Goal: Check status: Check status

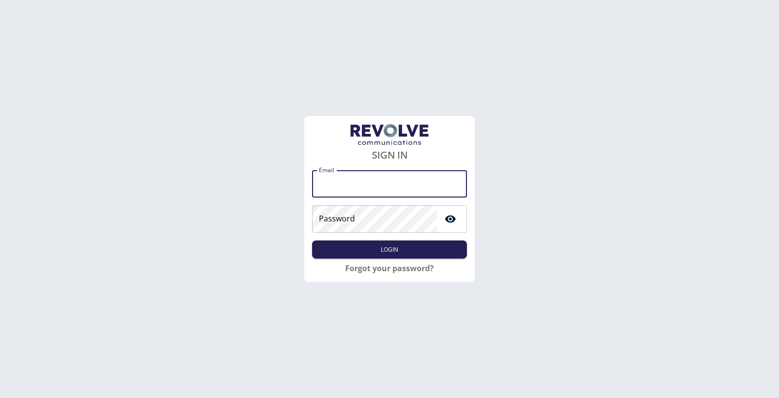
click at [341, 179] on input "Email" at bounding box center [389, 183] width 155 height 27
type input "**********"
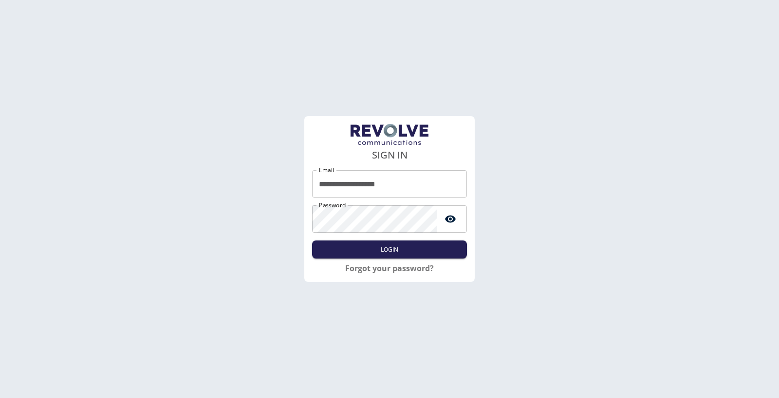
click at [384, 239] on div "**********" at bounding box center [389, 214] width 155 height 88
click at [384, 273] on link "Forgot your password?" at bounding box center [389, 268] width 89 height 12
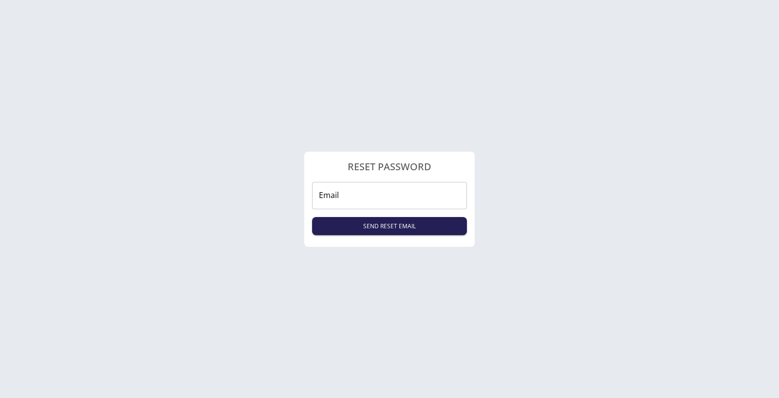
click at [384, 273] on div "RESET PASSWORD Email Email SEND RESET EMAIL" at bounding box center [389, 199] width 779 height 398
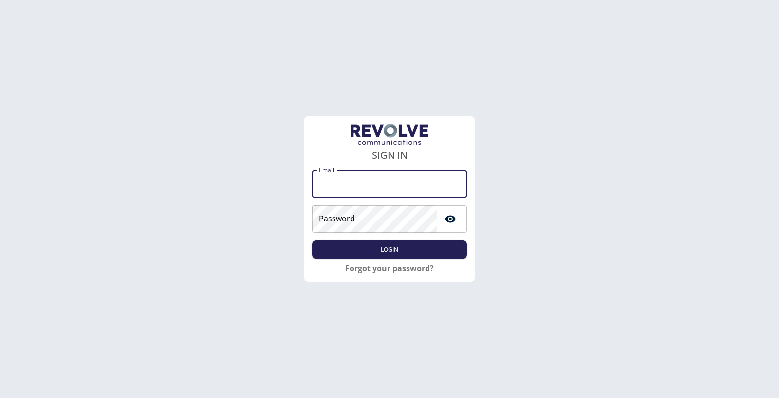
click at [396, 188] on input "Email" at bounding box center [389, 183] width 155 height 27
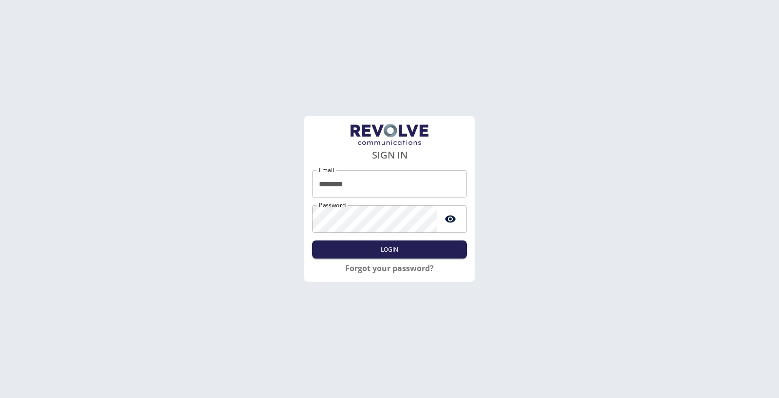
click at [403, 228] on div "Email ******** Email Password Password Login" at bounding box center [389, 214] width 155 height 88
click at [386, 196] on input "********" at bounding box center [389, 183] width 155 height 27
type input "**********"
click at [389, 239] on div "**********" at bounding box center [389, 214] width 155 height 88
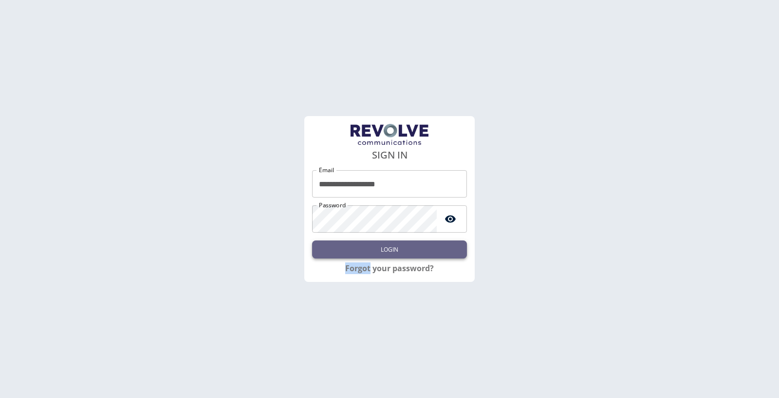
click at [389, 245] on button "Login" at bounding box center [389, 249] width 155 height 18
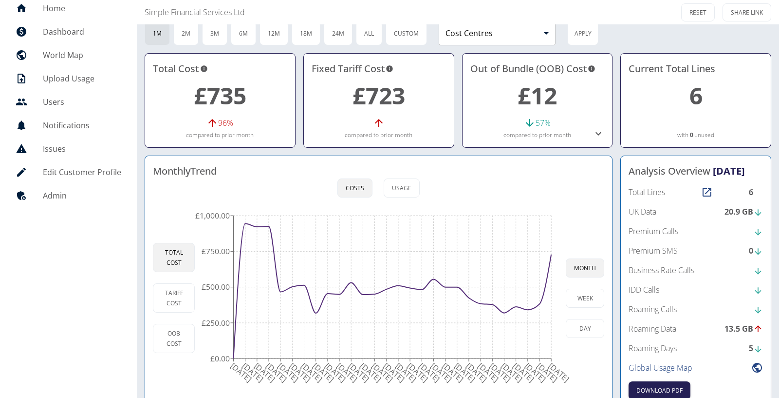
scroll to position [38, 0]
click at [61, 10] on h5 "Home" at bounding box center [82, 7] width 78 height 12
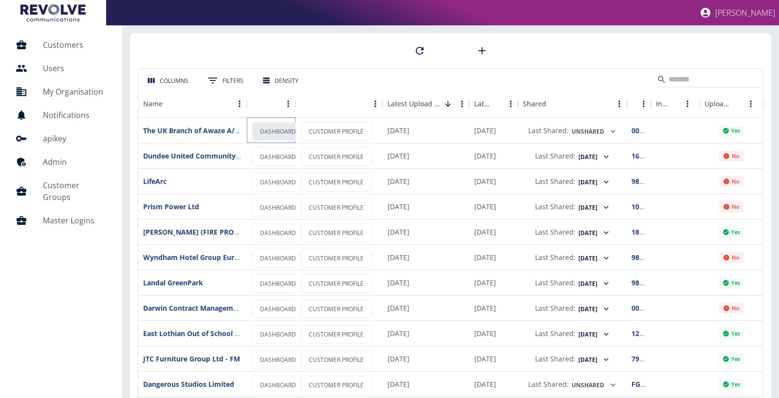
click at [263, 132] on link "DASHBOARD" at bounding box center [278, 131] width 53 height 19
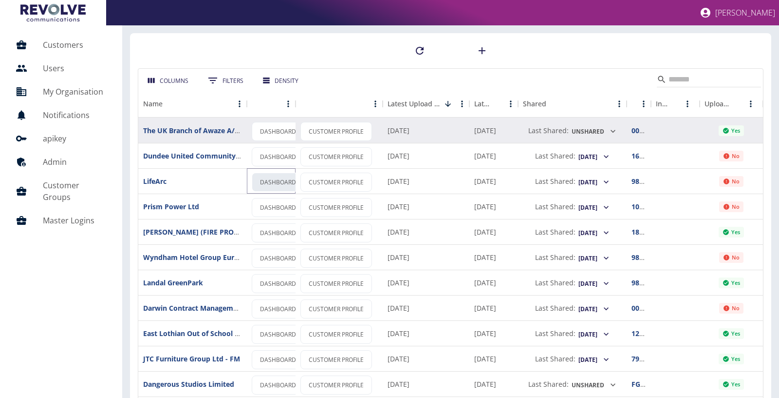
click at [290, 186] on link "DASHBOARD" at bounding box center [278, 181] width 53 height 19
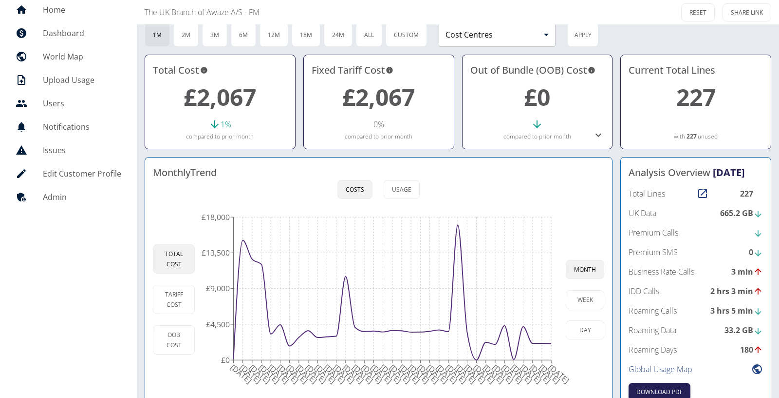
scroll to position [34, 0]
click at [405, 190] on button "Usage" at bounding box center [402, 190] width 36 height 19
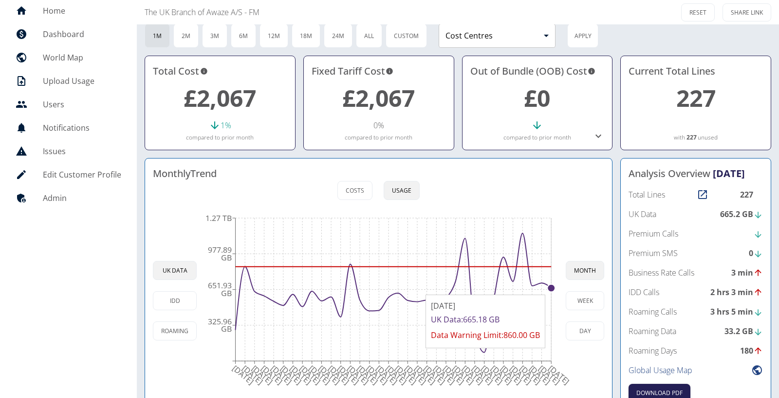
click at [550, 288] on circle at bounding box center [552, 288] width 8 height 8
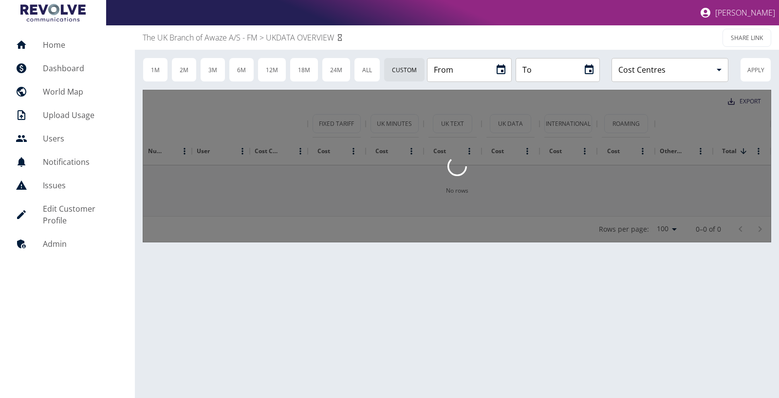
type input "**********"
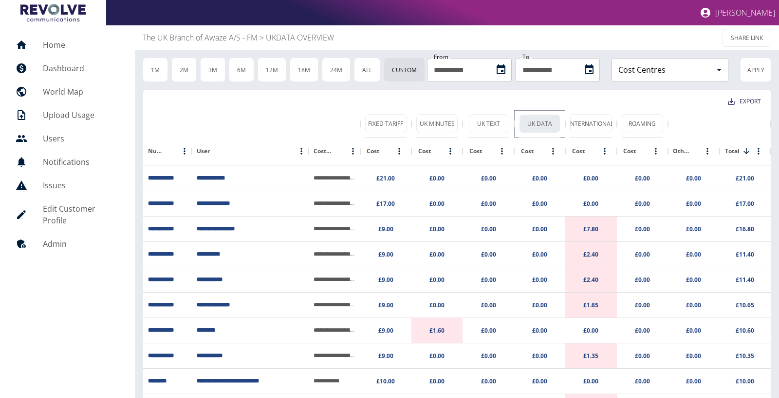
click at [536, 124] on button "UK Data" at bounding box center [539, 123] width 41 height 19
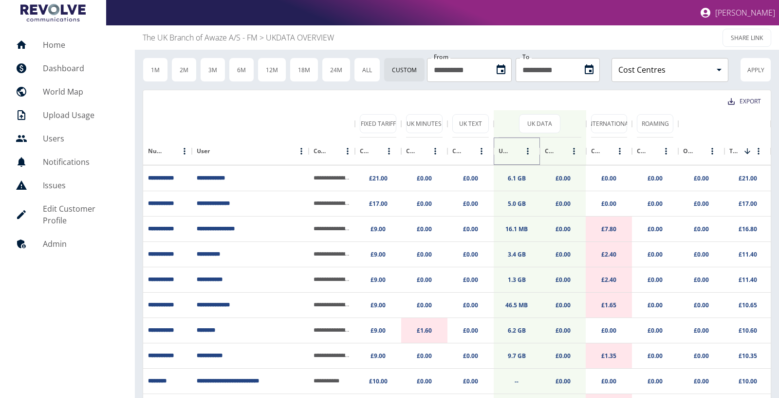
click at [515, 155] on button "Sort" at bounding box center [517, 151] width 14 height 14
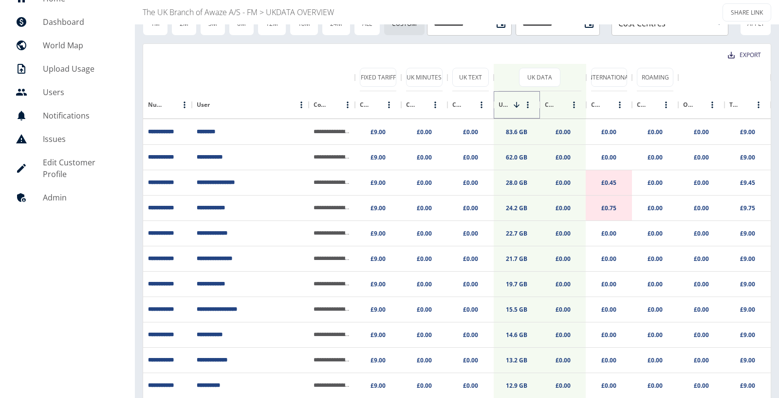
scroll to position [45, 0]
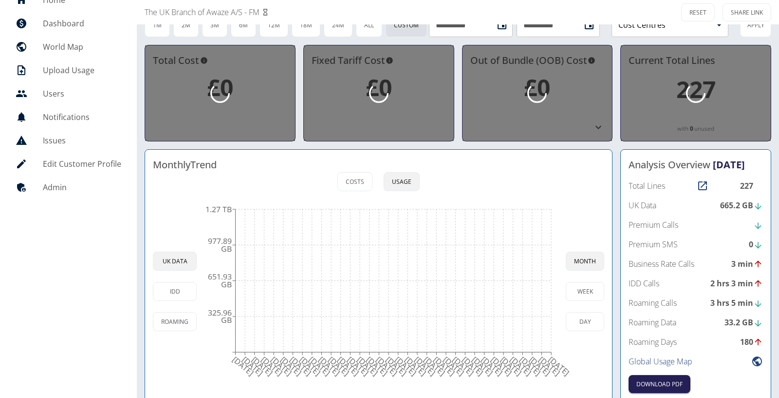
scroll to position [34, 0]
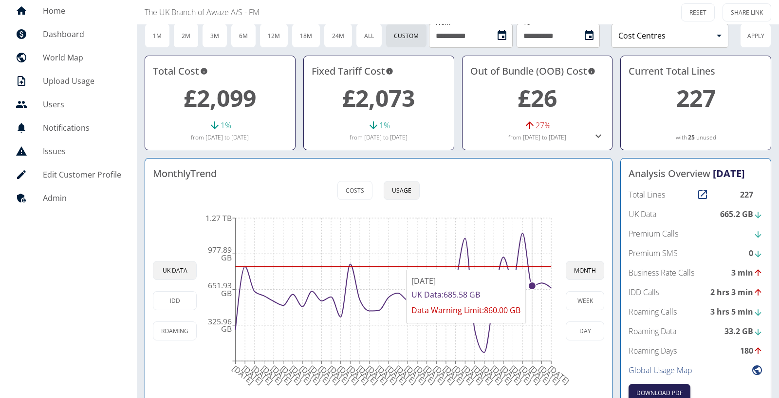
drag, startPoint x: 532, startPoint y: 264, endPoint x: 504, endPoint y: 236, distance: 39.6
click at [504, 236] on icon "08 Oct 2022 08 Nov 2022 08 Dec 2022 08 Jan 2023 08 Feb 2023 08 Mar 2023 08 Apr …" at bounding box center [381, 300] width 369 height 185
click at [207, 182] on div "Monthly Trend Costs Usage UK Data IDD Roaming 08 Oct 2022 08 Nov 2022 08 Dec 20…" at bounding box center [379, 284] width 468 height 252
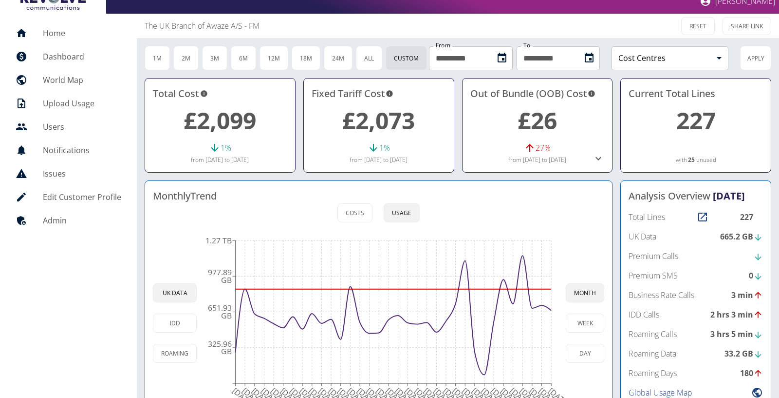
scroll to position [6, 0]
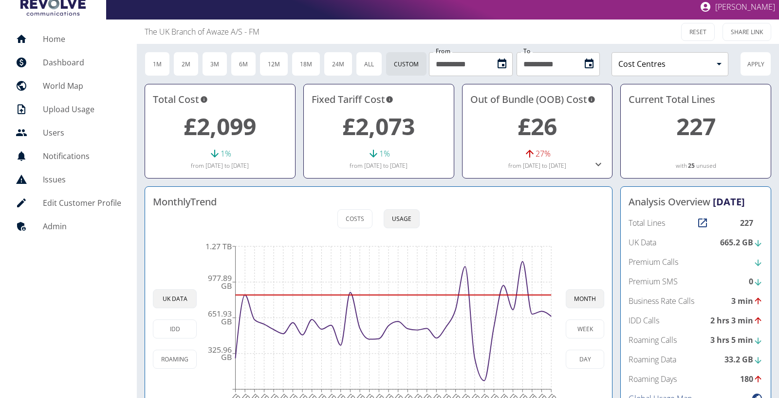
scroll to position [34, 0]
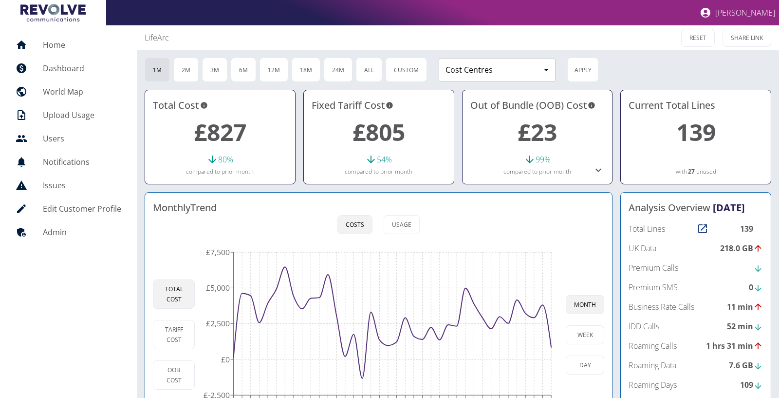
scroll to position [53, 0]
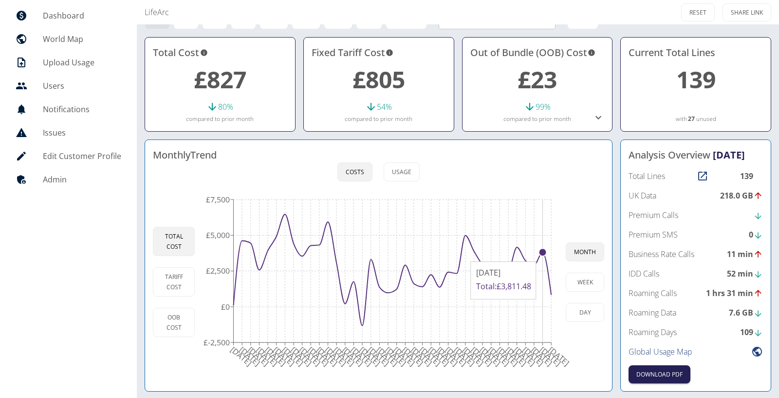
click at [542, 255] on icon "[DATE] [DATE] [DATE] [DATE] [DATE] [DATE] [DATE] [DATE] [DATE] [DATE] [DATE] [D…" at bounding box center [380, 281] width 371 height 185
click at [543, 248] on circle at bounding box center [543, 252] width 8 height 8
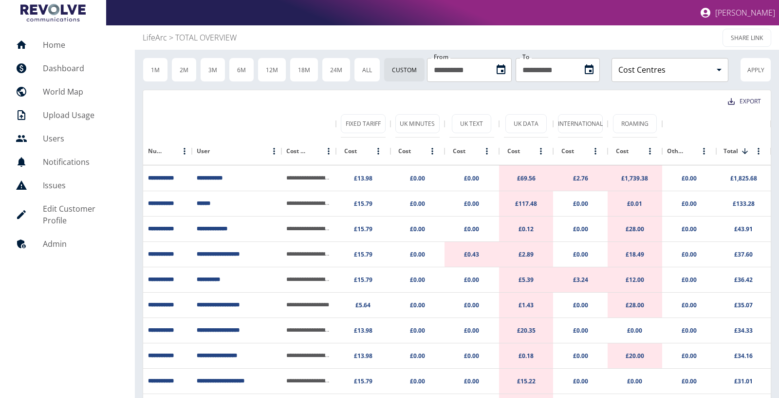
scroll to position [53, 0]
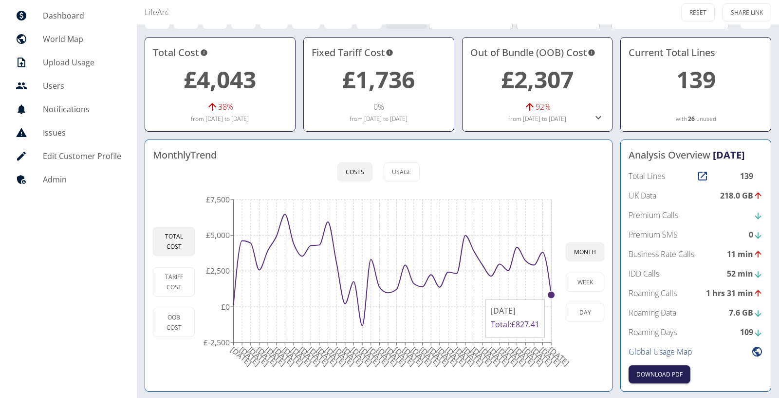
click at [551, 293] on circle at bounding box center [552, 295] width 8 height 8
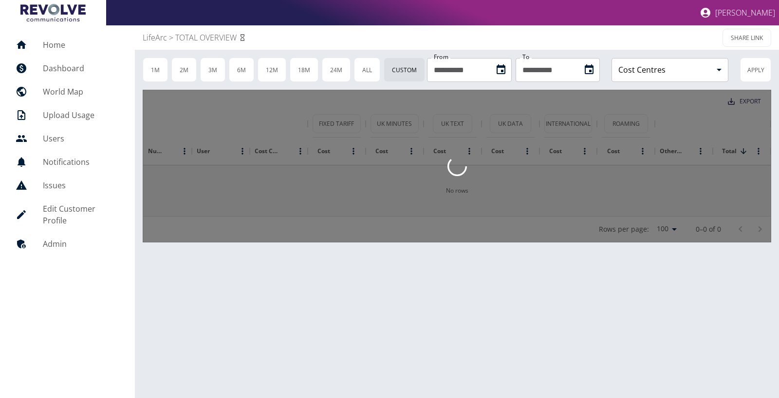
type input "**********"
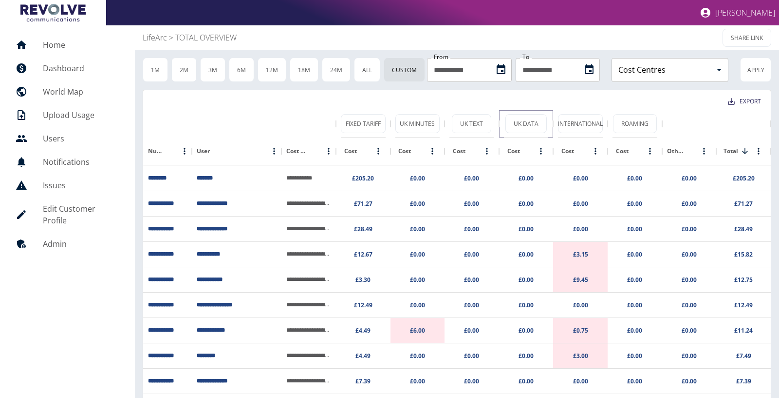
drag, startPoint x: 518, startPoint y: 128, endPoint x: 509, endPoint y: 139, distance: 14.5
click at [518, 128] on button "UK Data" at bounding box center [526, 123] width 41 height 19
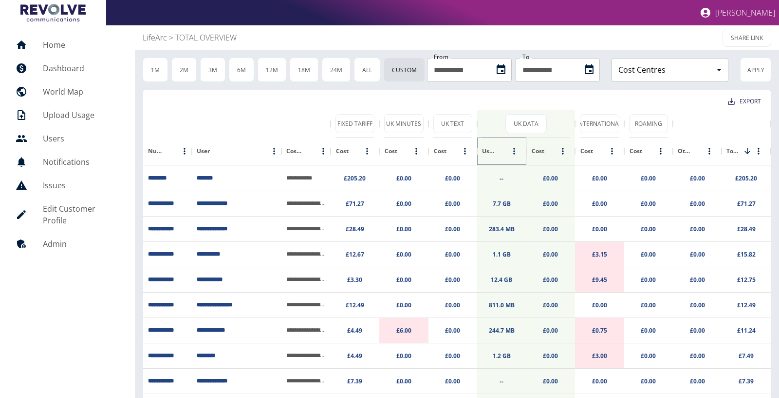
click at [506, 151] on icon "Sort" at bounding box center [503, 151] width 9 height 9
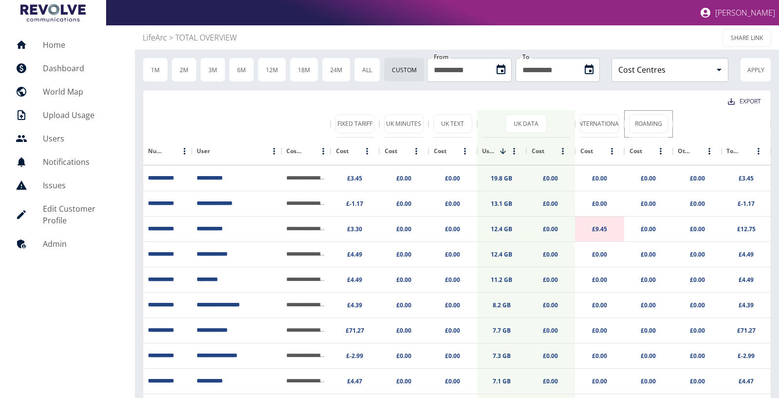
click at [638, 113] on div "Roaming" at bounding box center [648, 123] width 39 height 27
click at [639, 121] on button "Roaming" at bounding box center [648, 123] width 39 height 19
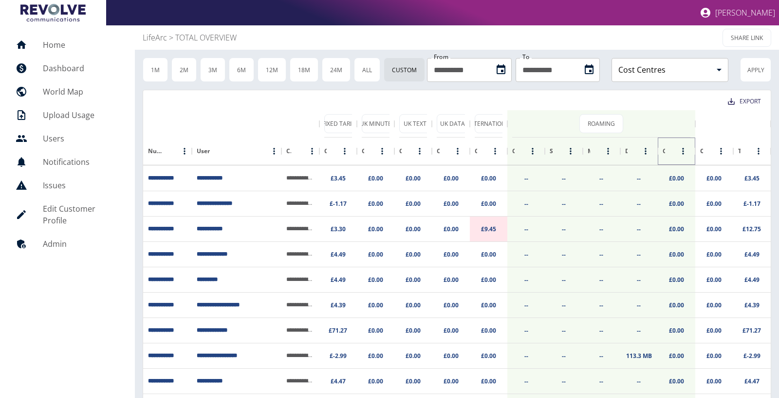
click at [672, 153] on icon "Sort" at bounding box center [672, 151] width 6 height 6
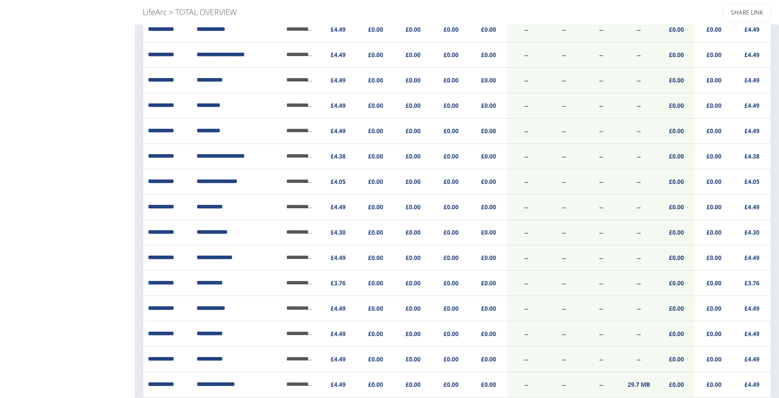
scroll to position [2334, 0]
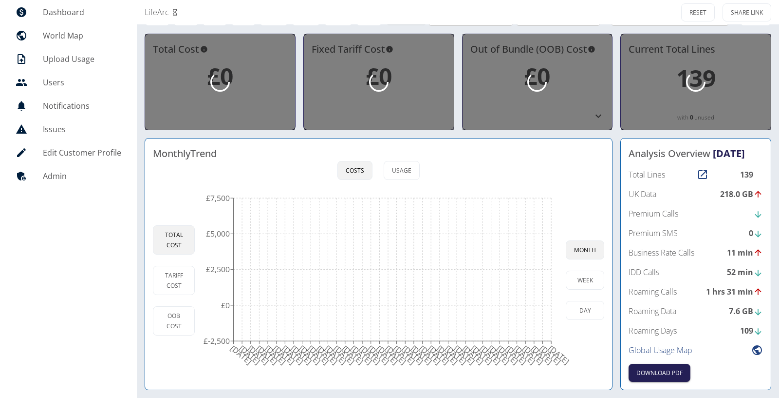
scroll to position [53, 0]
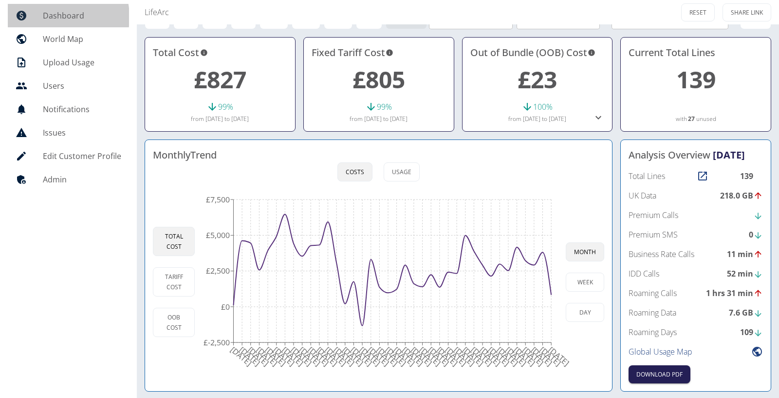
click at [53, 17] on h5 "Dashboard" at bounding box center [82, 16] width 78 height 12
click at [652, 368] on button "Download PDF" at bounding box center [660, 374] width 62 height 18
click at [60, 16] on h5 "Dashboard" at bounding box center [82, 16] width 78 height 12
click at [63, 6] on link "Dashboard" at bounding box center [68, 15] width 121 height 23
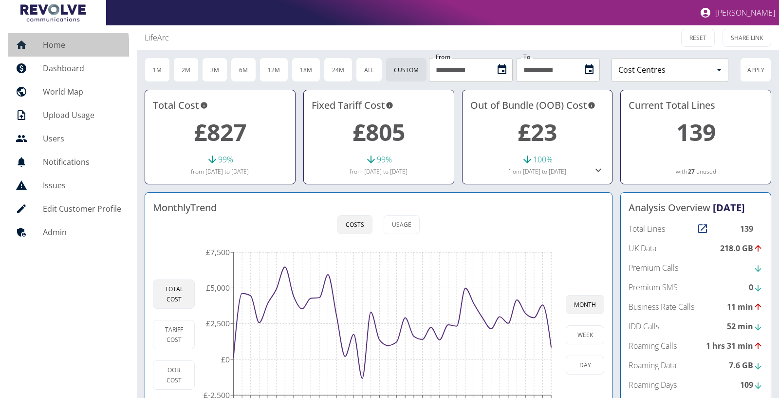
click at [48, 47] on h5 "Home" at bounding box center [82, 45] width 78 height 12
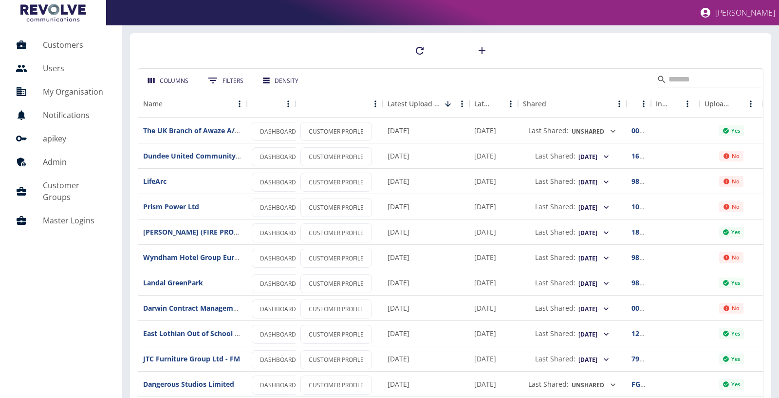
click at [676, 78] on input "Search" at bounding box center [708, 80] width 78 height 16
type input "******"
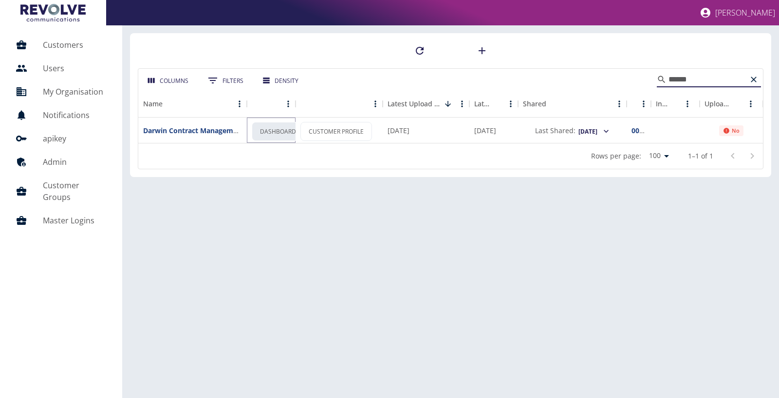
click at [281, 128] on link "DASHBOARD" at bounding box center [278, 131] width 53 height 19
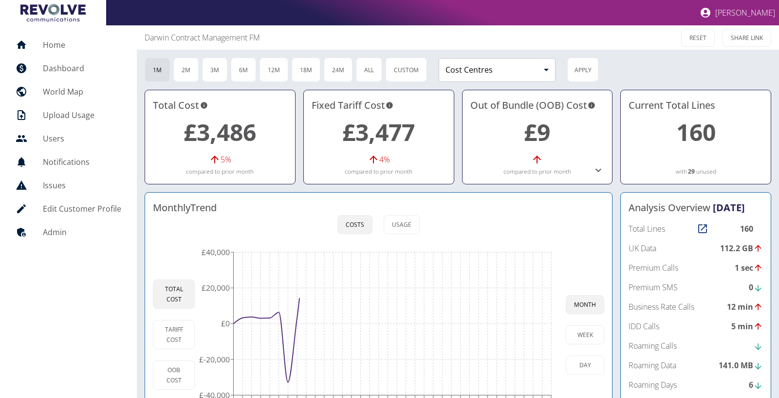
scroll to position [53, 0]
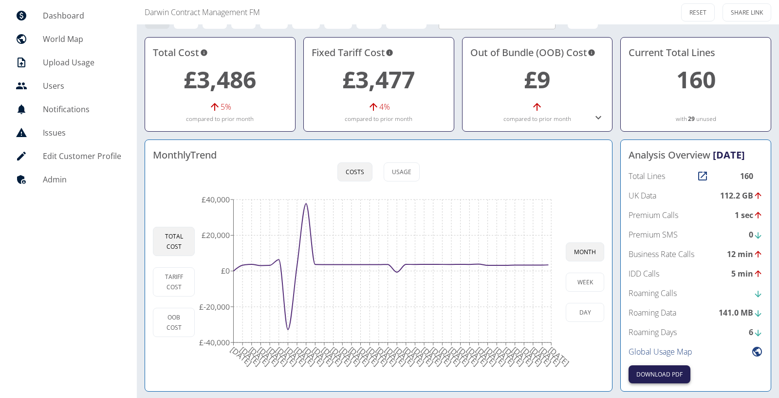
click at [675, 376] on button "Download PDF" at bounding box center [660, 374] width 62 height 18
click at [551, 263] on circle at bounding box center [552, 265] width 8 height 8
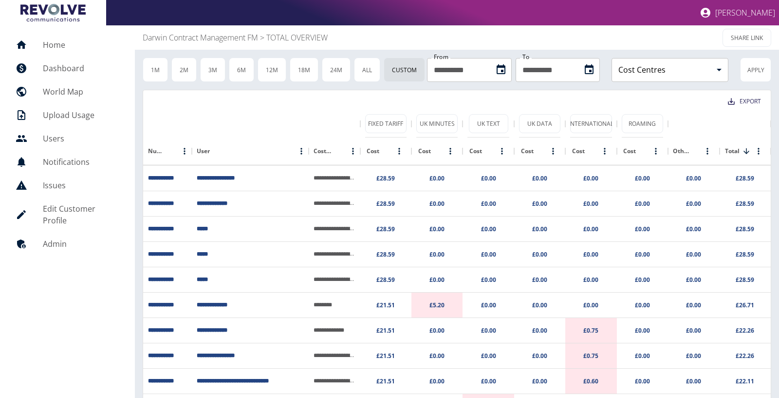
click at [165, 39] on p "Darwin Contract Management FM" at bounding box center [200, 38] width 115 height 12
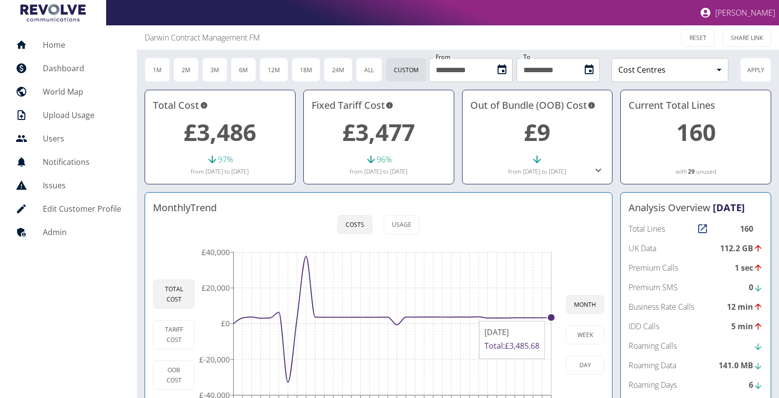
click at [551, 315] on circle at bounding box center [552, 317] width 8 height 8
